Goal: Task Accomplishment & Management: Use online tool/utility

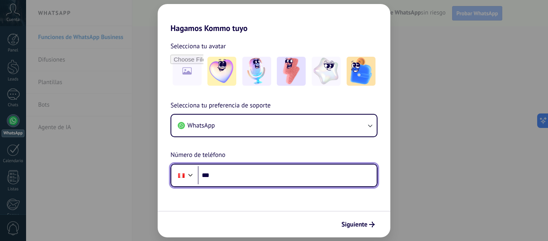
click at [230, 177] on input "***" at bounding box center [287, 175] width 179 height 18
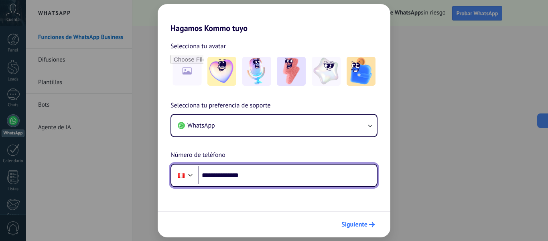
type input "**********"
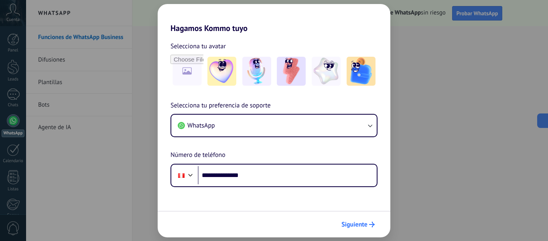
click at [360, 226] on span "Siguiente" at bounding box center [355, 224] width 26 height 6
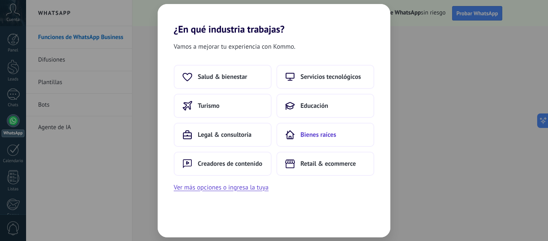
click at [360, 133] on button "Bienes raíces" at bounding box center [326, 134] width 98 height 24
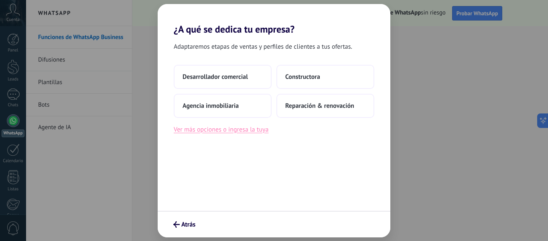
click at [218, 132] on button "Ver más opciones o ingresa la tuya" at bounding box center [221, 129] width 95 height 10
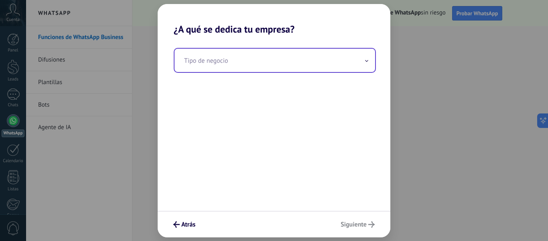
click at [366, 55] on input "text" at bounding box center [275, 60] width 201 height 23
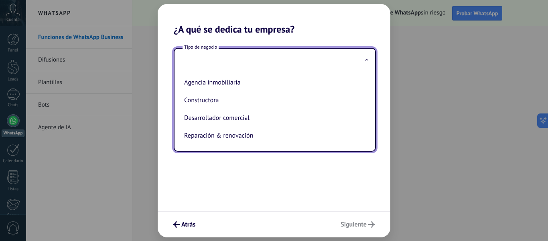
drag, startPoint x: 264, startPoint y: 169, endPoint x: 259, endPoint y: 180, distance: 11.3
click at [263, 170] on div "Tipo de negocio Agencia inmobiliaria Constructora Desarrollador comercial Repar…" at bounding box center [274, 122] width 233 height 175
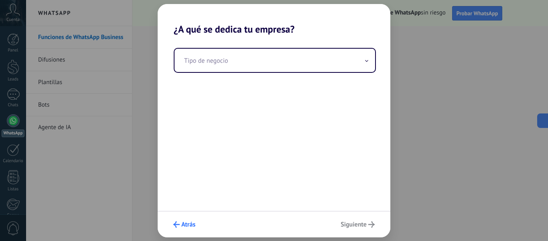
click at [183, 217] on div "Atrás Siguiente" at bounding box center [274, 223] width 233 height 27
click at [184, 223] on span "Atrás" at bounding box center [188, 224] width 14 height 6
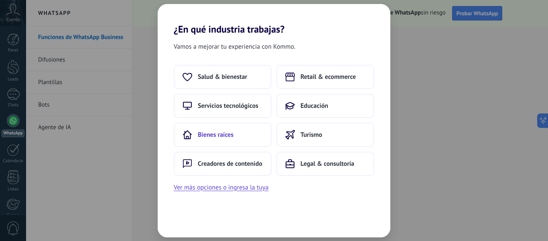
click at [219, 138] on span "Bienes raíces" at bounding box center [216, 134] width 36 height 8
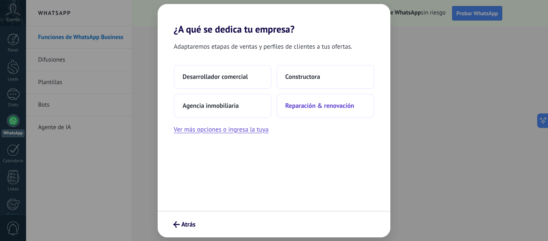
click at [321, 105] on span "Reparación & renovación" at bounding box center [319, 106] width 69 height 8
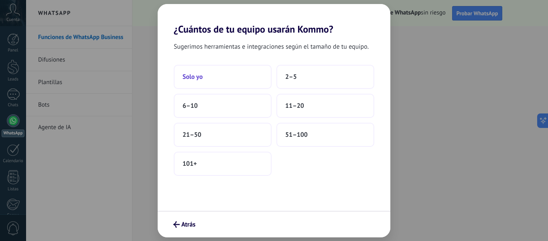
click at [202, 77] on span "Solo yo" at bounding box center [193, 77] width 20 height 8
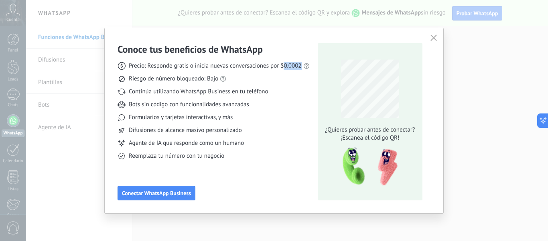
drag, startPoint x: 302, startPoint y: 65, endPoint x: 285, endPoint y: 65, distance: 16.9
click at [285, 65] on div "Precio: Responde gratis o inicia nuevas conversaciones por $0.0002" at bounding box center [214, 66] width 192 height 8
copy span "0.0002"
click at [308, 67] on use at bounding box center [307, 66] width 6 height 6
click at [327, 51] on link "precios actuales de Meta" at bounding box center [323, 52] width 64 height 8
